Goal: Information Seeking & Learning: Learn about a topic

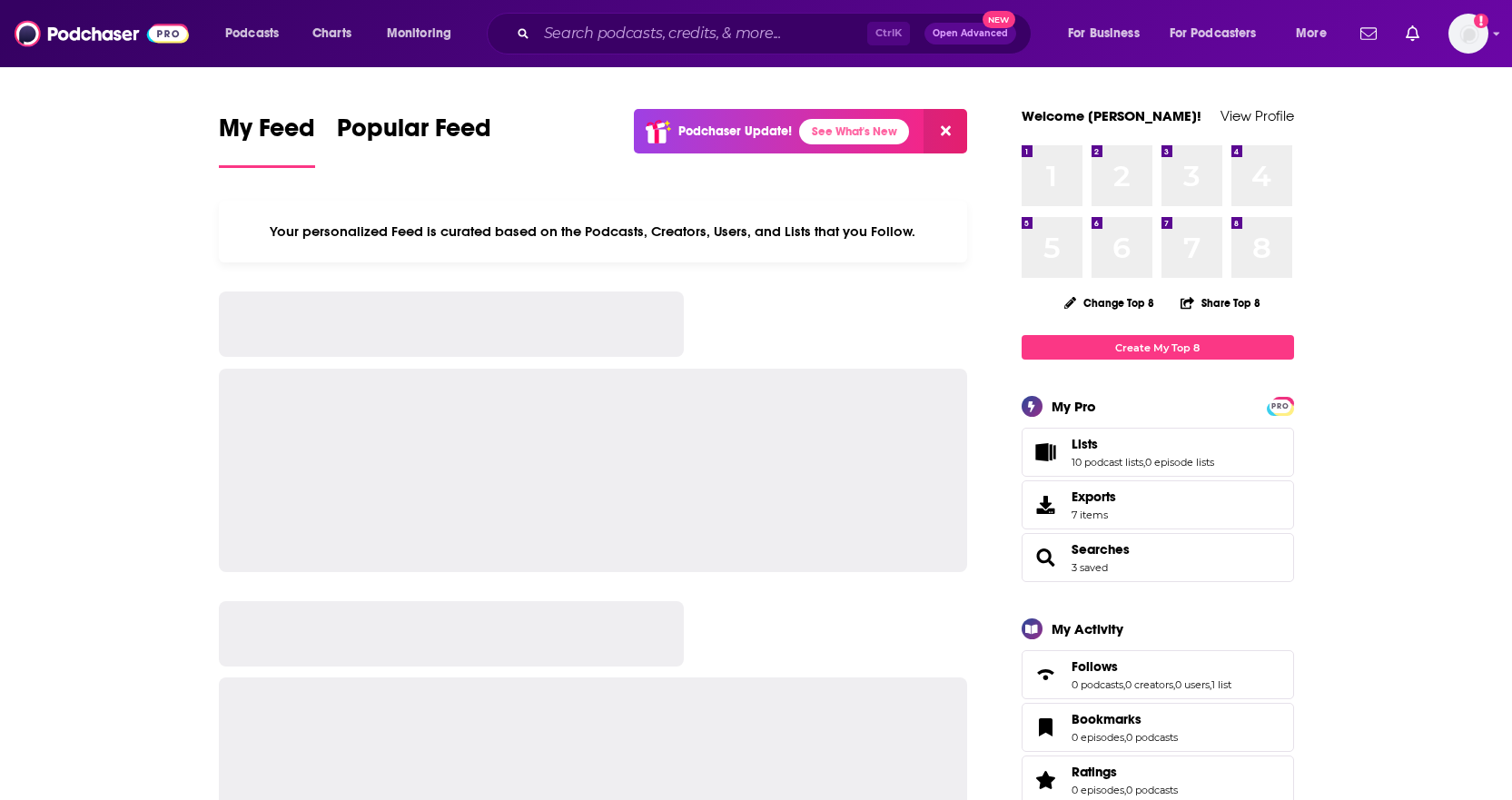
click at [621, 33] on input "Search podcasts, credits, & more..." at bounding box center [702, 33] width 330 height 29
click at [654, 37] on input "Search podcasts, credits, & more..." at bounding box center [702, 33] width 330 height 29
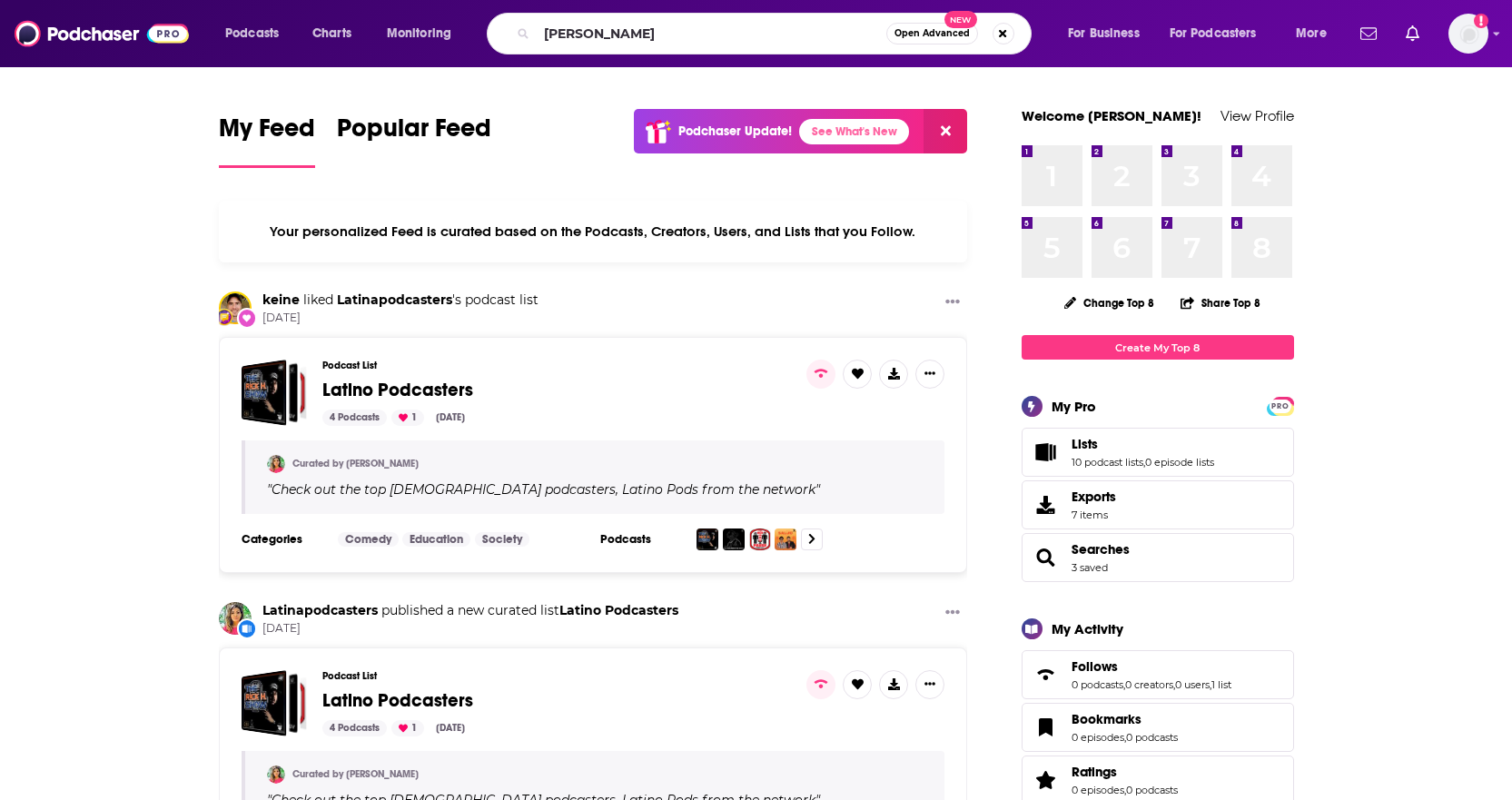
type input "[PERSON_NAME]"
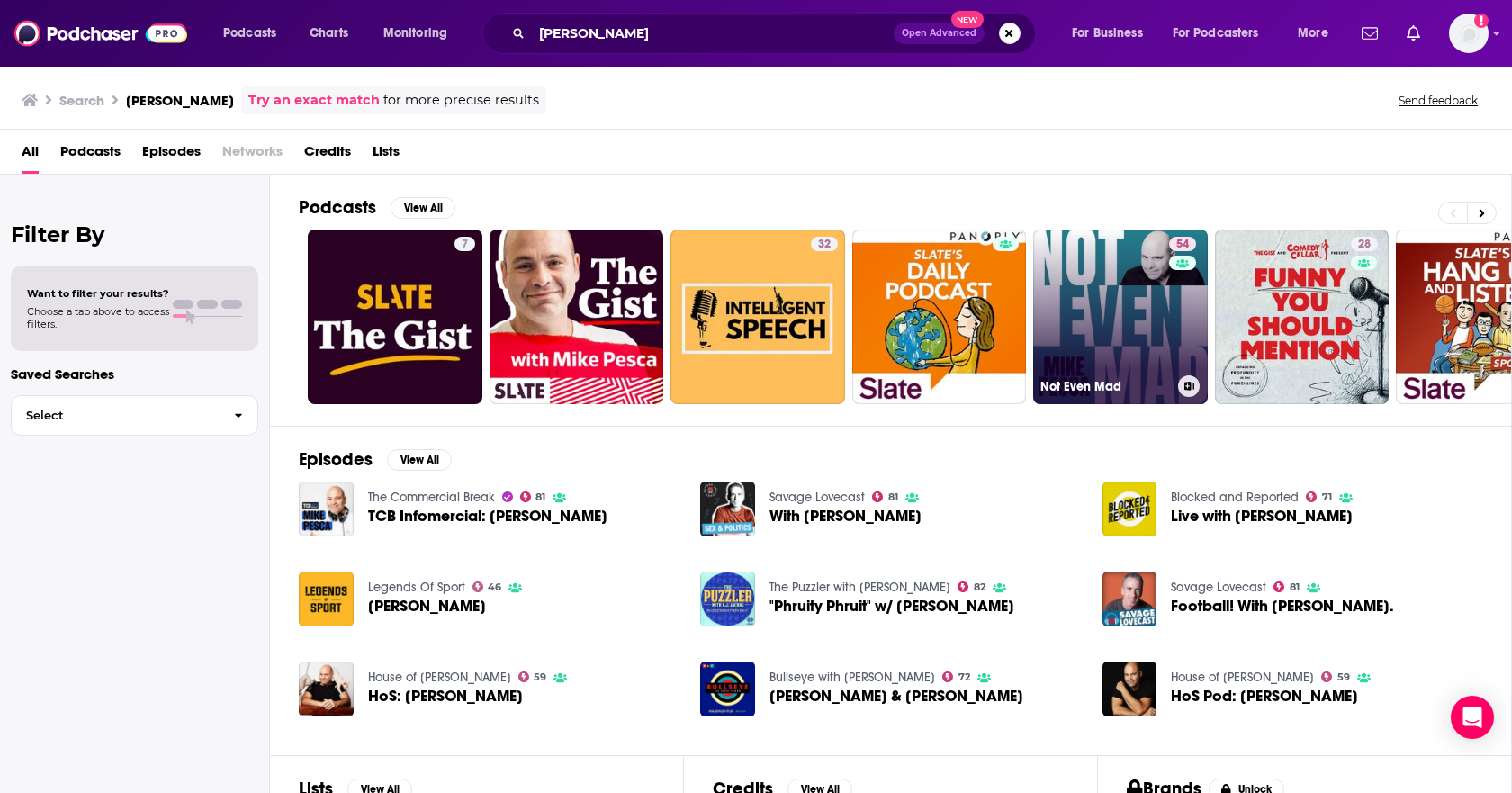
click at [1100, 332] on link "54 Not Even Mad" at bounding box center [1120, 316] width 175 height 175
